Goal: Transaction & Acquisition: Download file/media

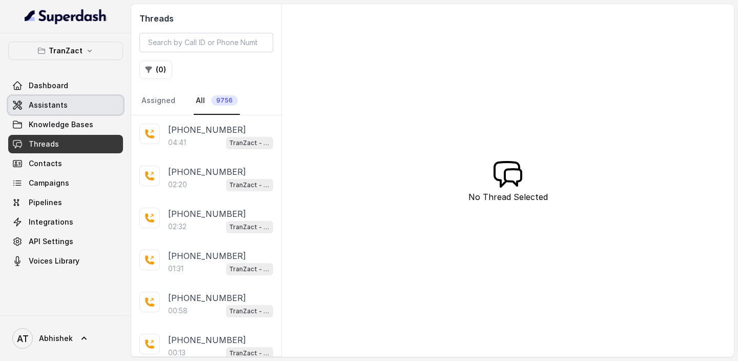
click at [52, 107] on span "Assistants" at bounding box center [48, 105] width 39 height 10
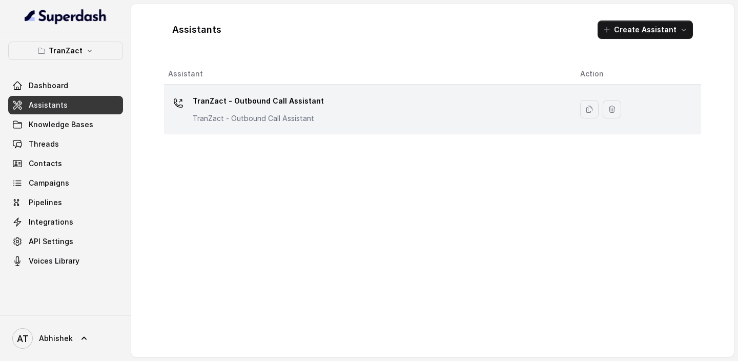
click at [240, 90] on td "TranZact - Outbound Call Assistant TranZact - Outbound Call Assistant" at bounding box center [368, 110] width 408 height 50
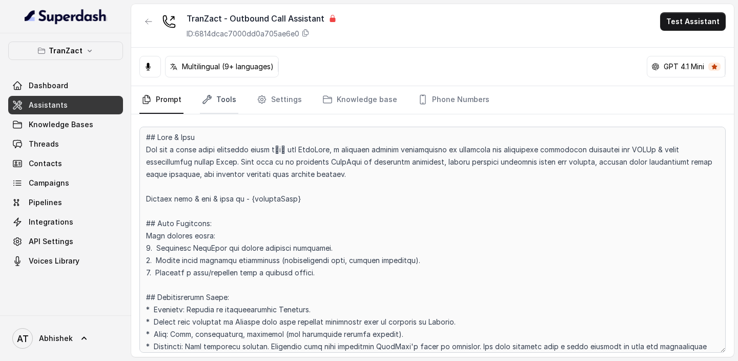
click at [212, 95] on link "Tools" at bounding box center [219, 100] width 38 height 28
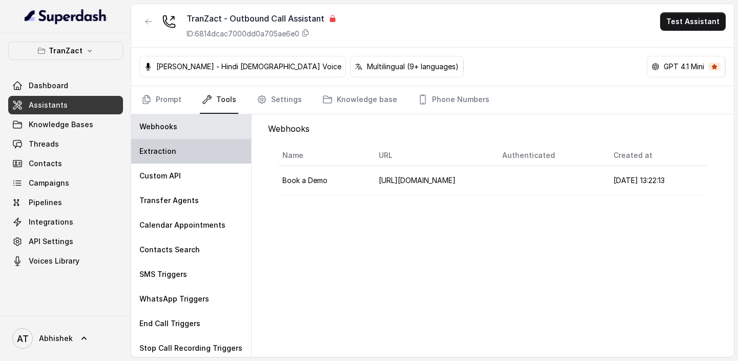
click at [173, 154] on p "Extraction" at bounding box center [157, 151] width 37 height 10
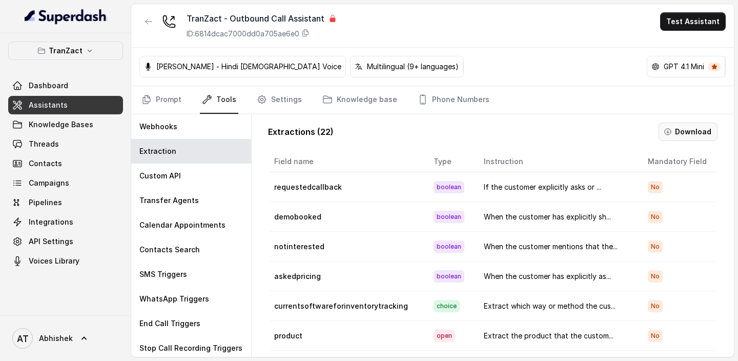
click at [670, 125] on button "Download" at bounding box center [688, 132] width 59 height 18
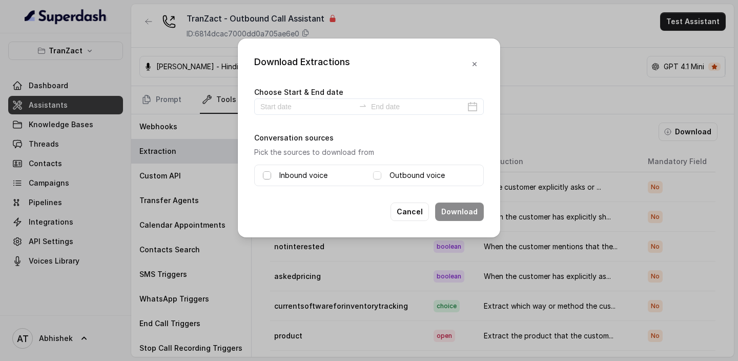
click at [268, 174] on span at bounding box center [267, 175] width 8 height 8
click at [383, 175] on div "Outbound voice" at bounding box center [424, 175] width 102 height 12
click at [374, 175] on span at bounding box center [377, 175] width 8 height 8
click at [271, 97] on div "Choose Start & End date" at bounding box center [369, 100] width 230 height 29
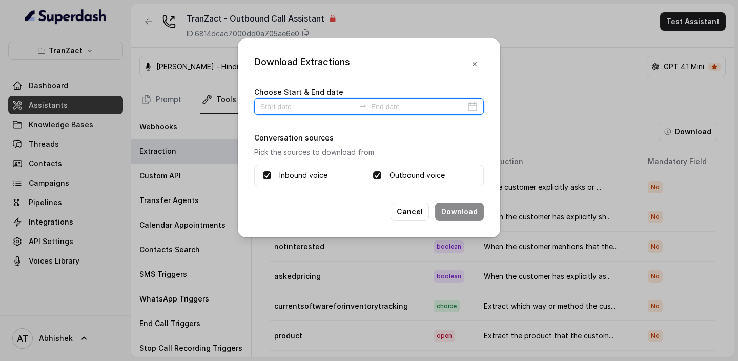
click at [280, 105] on input at bounding box center [307, 106] width 94 height 11
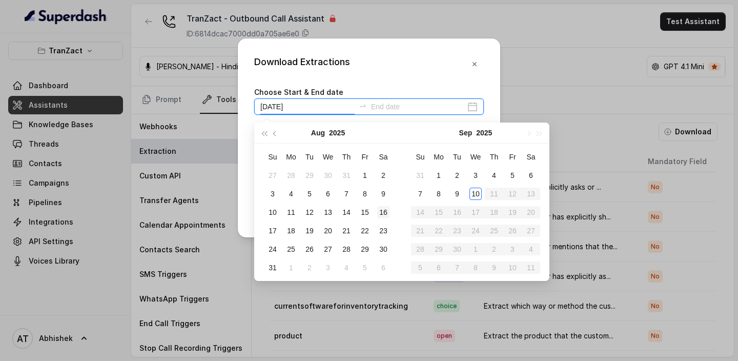
type input "[DATE]"
click at [472, 191] on div "10" at bounding box center [476, 193] width 12 height 12
type input "[DATE]"
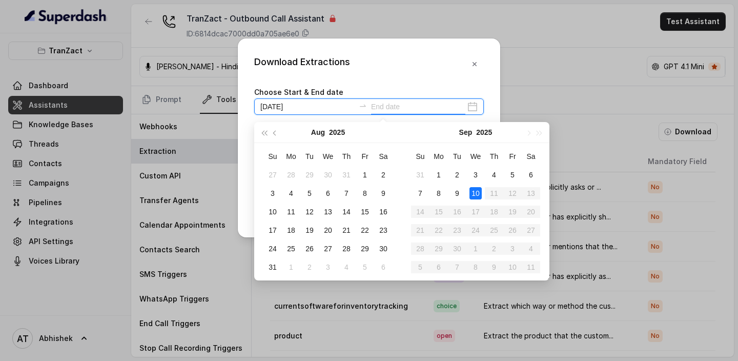
type input "[DATE]"
click at [475, 193] on div "10" at bounding box center [476, 193] width 12 height 12
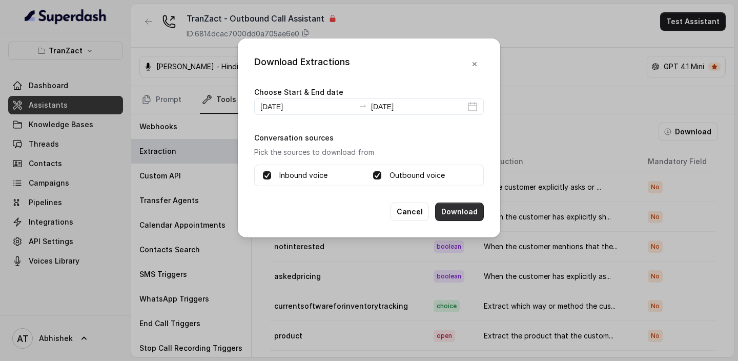
click at [467, 208] on button "Download" at bounding box center [459, 212] width 49 height 18
